Goal: Find specific page/section

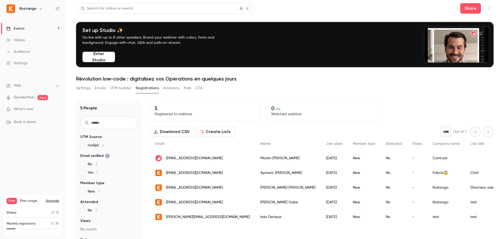
click at [269, 86] on div "Settings Emails UTM builder Registrations Analytics Polls CTA" at bounding box center [284, 89] width 417 height 10
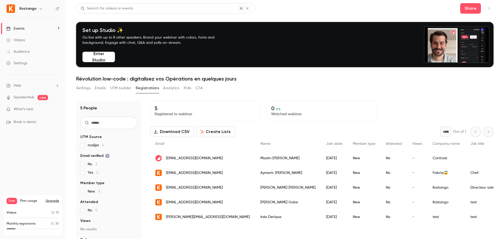
click at [274, 77] on h1 "Révolution low-code : digitalisez vos Opérations en quelques jours" at bounding box center [284, 79] width 417 height 6
